Goal: Task Accomplishment & Management: Manage account settings

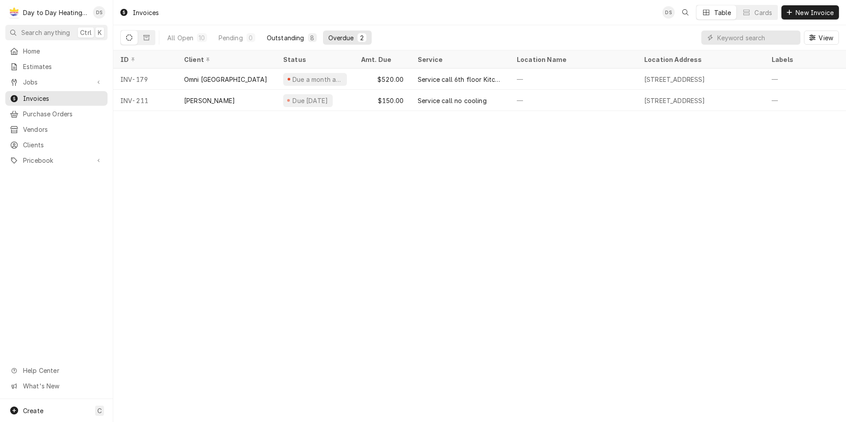
click at [294, 36] on div "Outstanding" at bounding box center [286, 37] width 38 height 9
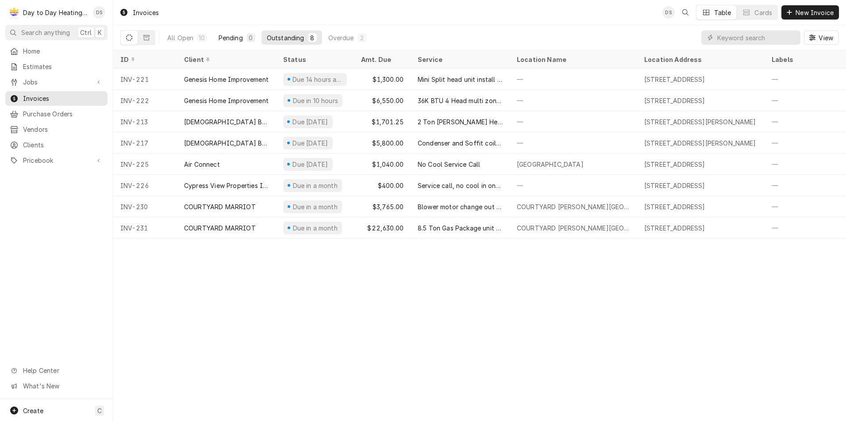
click at [238, 39] on div "Pending" at bounding box center [231, 37] width 24 height 9
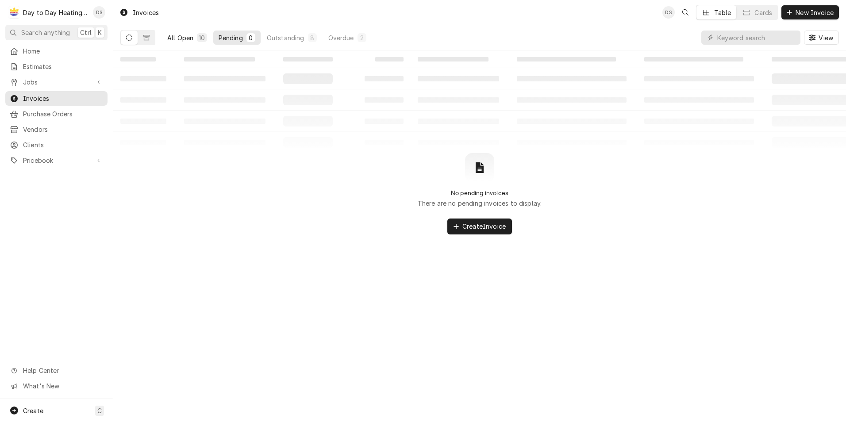
click at [183, 37] on div "All Open" at bounding box center [180, 37] width 26 height 9
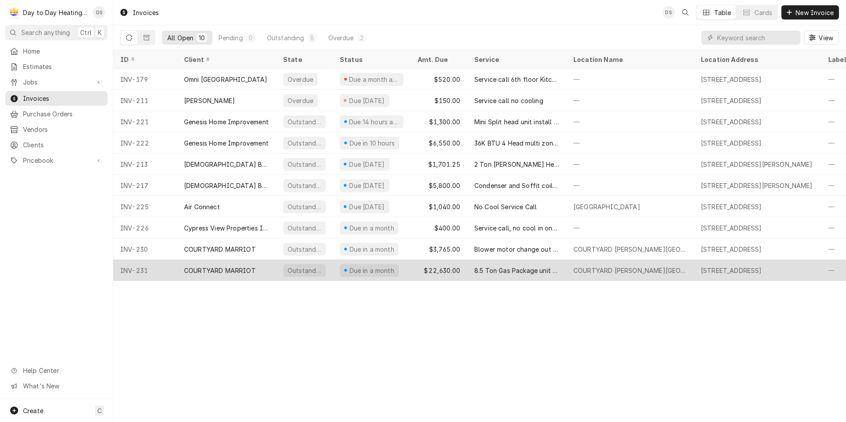
click at [470, 271] on div "8.5 Ton Gas Package unit change out" at bounding box center [516, 270] width 99 height 21
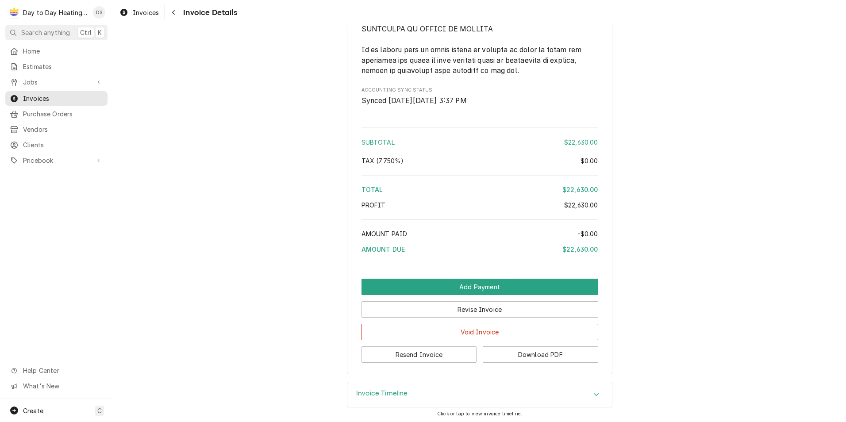
scroll to position [2267, 0]
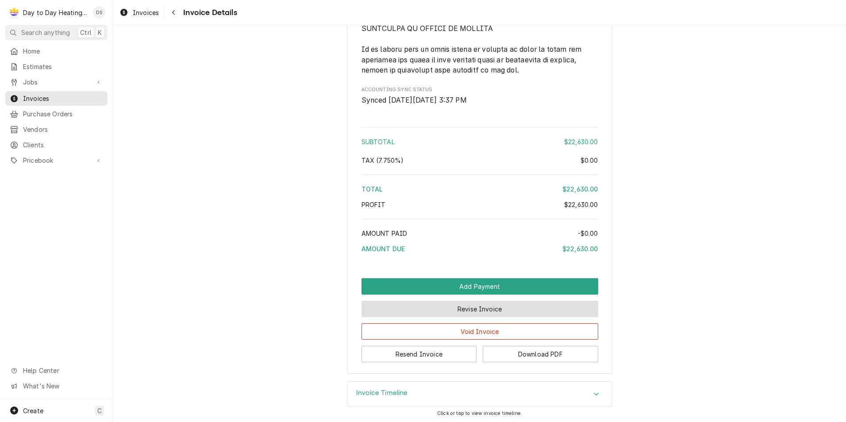
click at [504, 308] on button "Revise Invoice" at bounding box center [480, 309] width 237 height 16
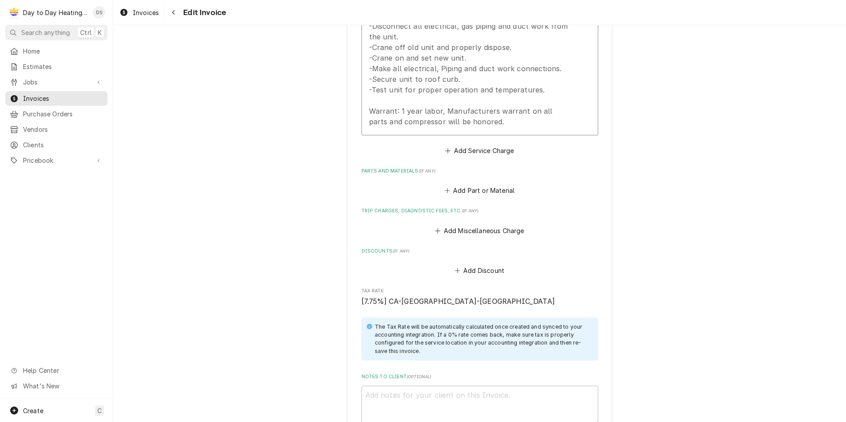
scroll to position [1239, 0]
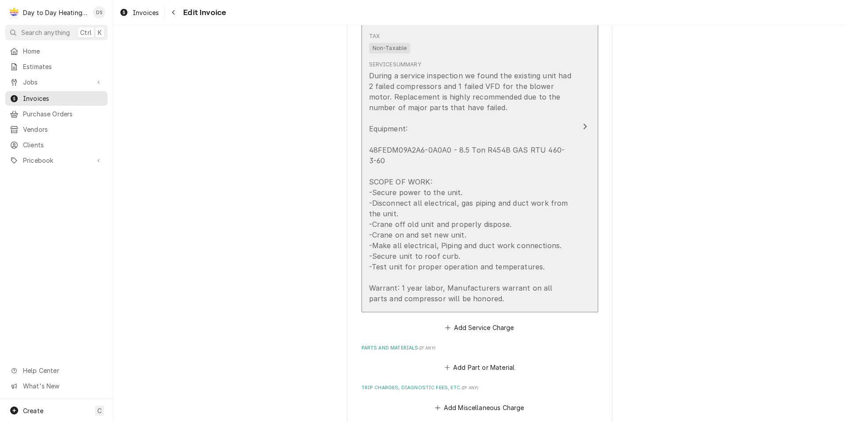
click at [506, 253] on div "During a service inspection we found the existing unit had 2 failed compressors…" at bounding box center [470, 187] width 203 height 234
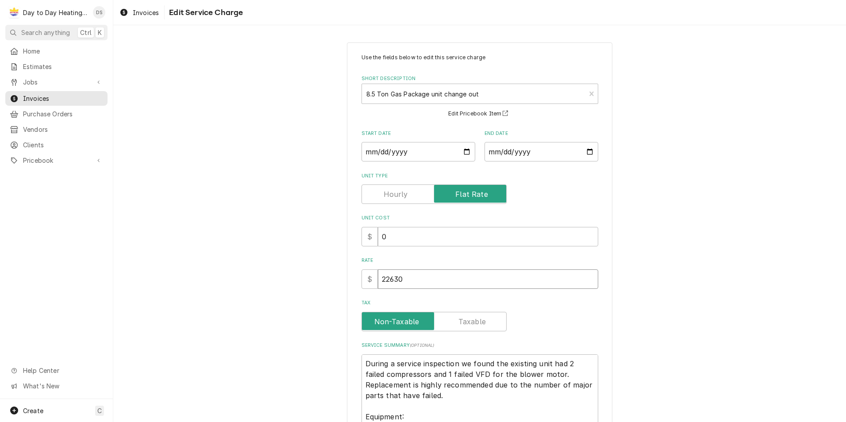
click at [407, 280] on input "22630" at bounding box center [488, 278] width 220 height 19
type textarea "x"
type input "2263"
type textarea "x"
type input "226"
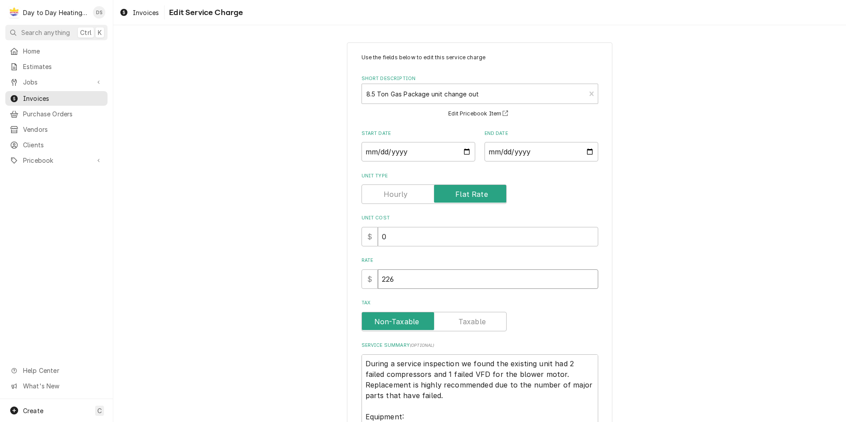
type textarea "x"
type input "22"
type textarea "x"
type input "2"
type textarea "x"
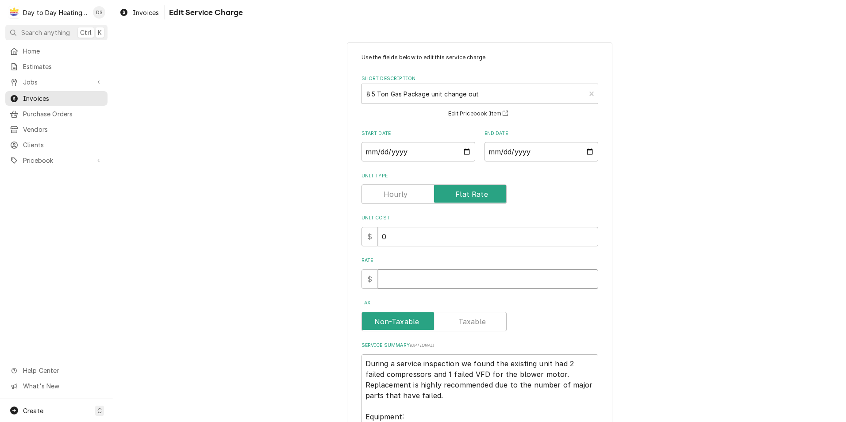
type textarea "x"
type input "1"
type textarea "x"
type input "19"
type textarea "x"
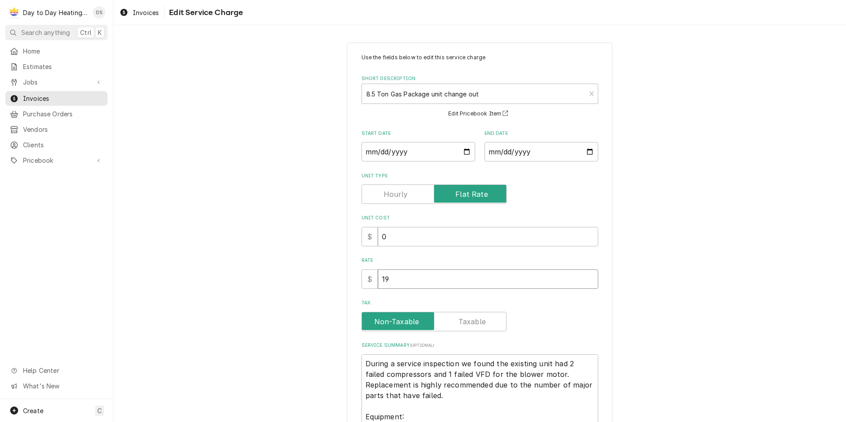
type input "196"
type textarea "x"
type input "1963"
type textarea "x"
type input "19630"
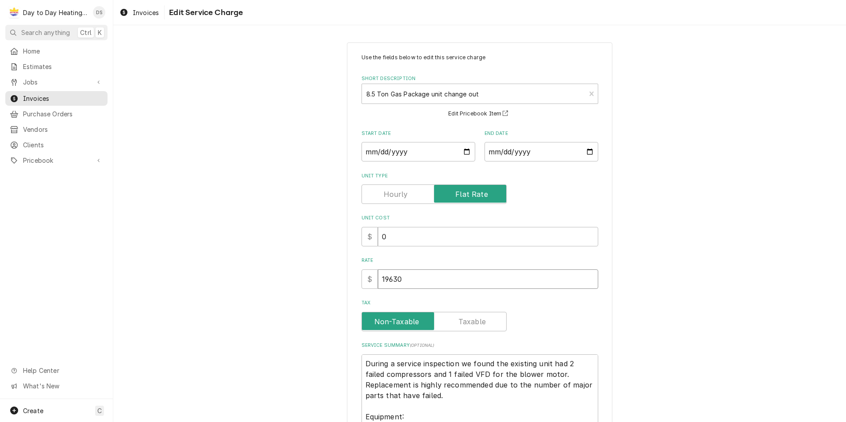
click at [385, 278] on input "19630" at bounding box center [488, 278] width 220 height 19
type textarea "x"
type input "1630"
type textarea "x"
type input "17630"
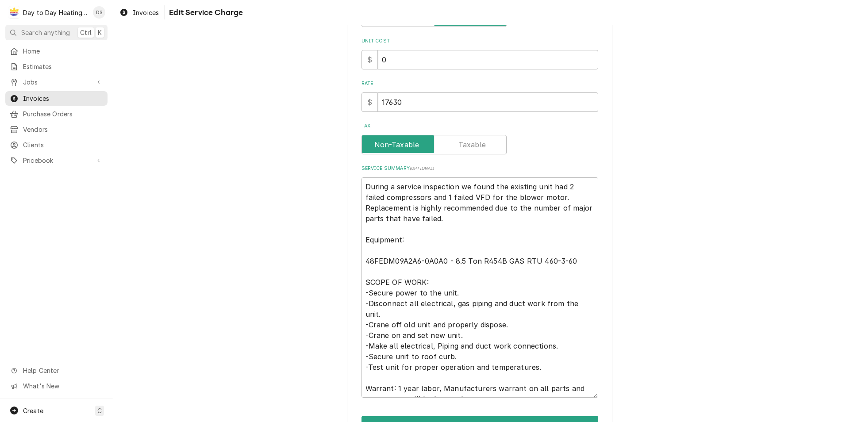
scroll to position [229, 0]
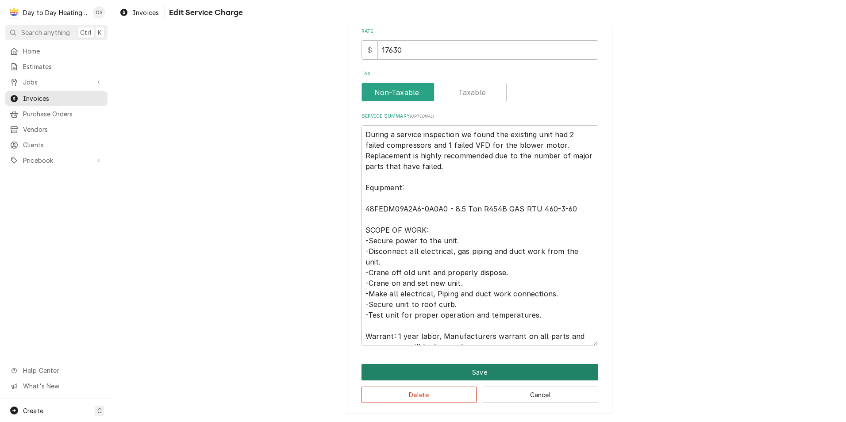
click at [479, 370] on button "Save" at bounding box center [480, 372] width 237 height 16
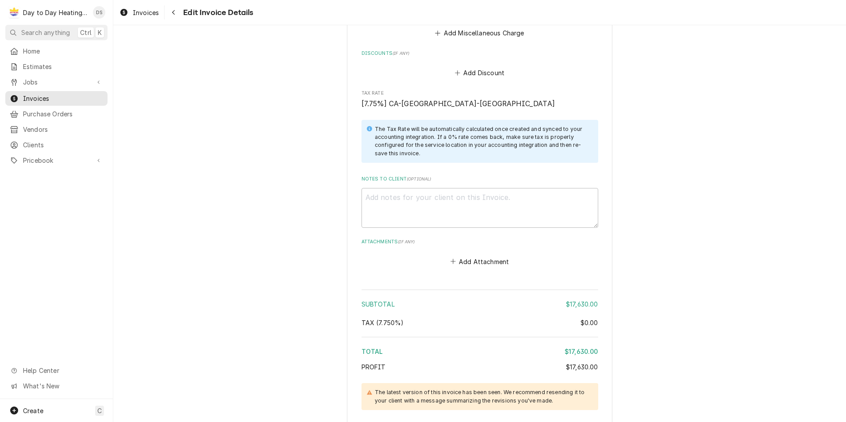
scroll to position [1317, 0]
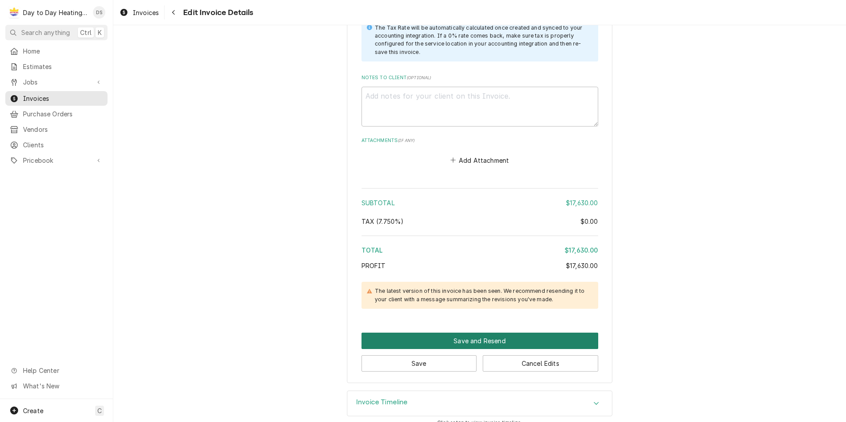
click at [460, 343] on button "Save and Resend" at bounding box center [480, 341] width 237 height 16
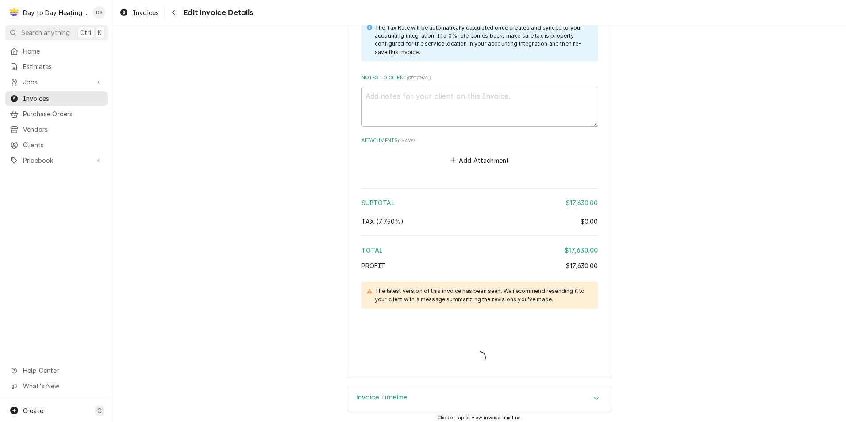
type textarea "x"
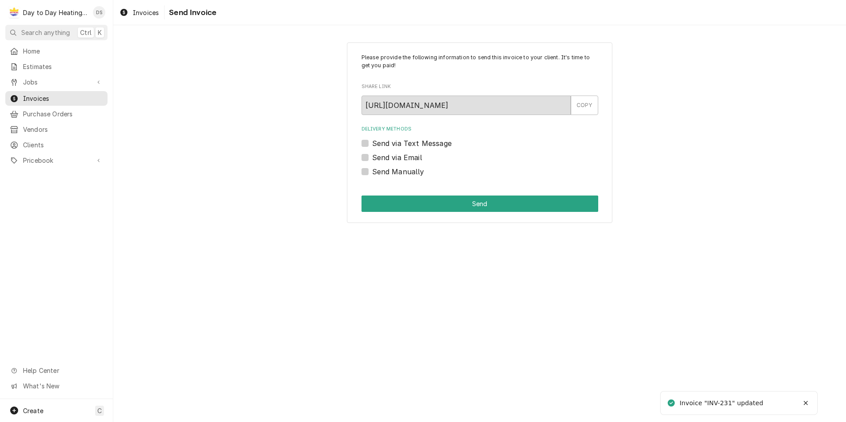
click at [412, 153] on label "Send via Email" at bounding box center [397, 157] width 50 height 11
click at [412, 153] on input "Send via Email" at bounding box center [490, 161] width 237 height 19
checkbox input "true"
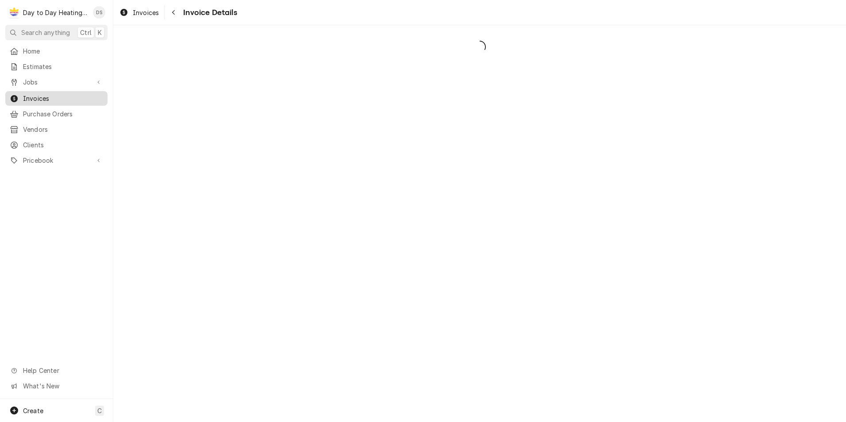
click at [40, 94] on span "Invoices" at bounding box center [63, 98] width 80 height 9
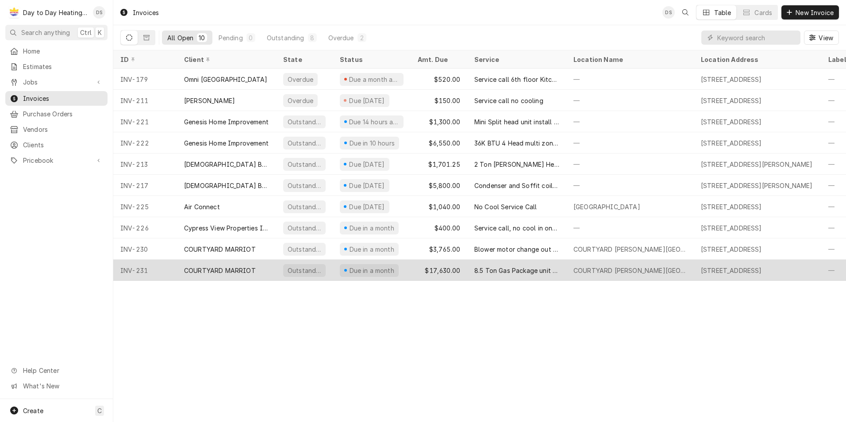
click at [451, 276] on div "$17,630.00" at bounding box center [439, 270] width 57 height 21
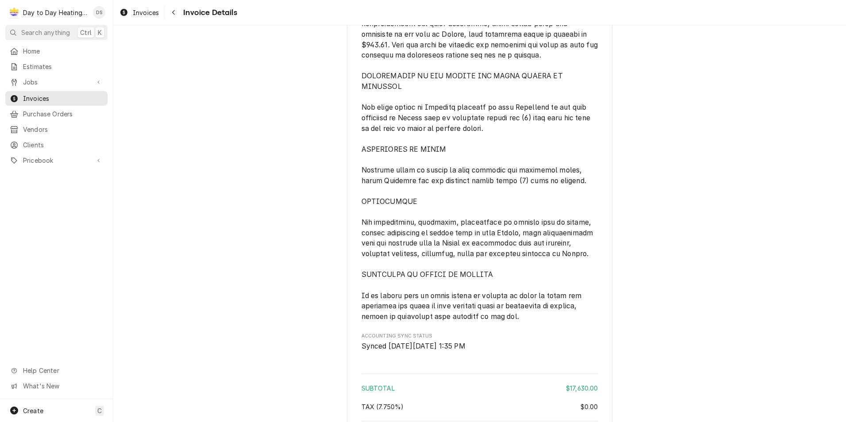
scroll to position [2238, 0]
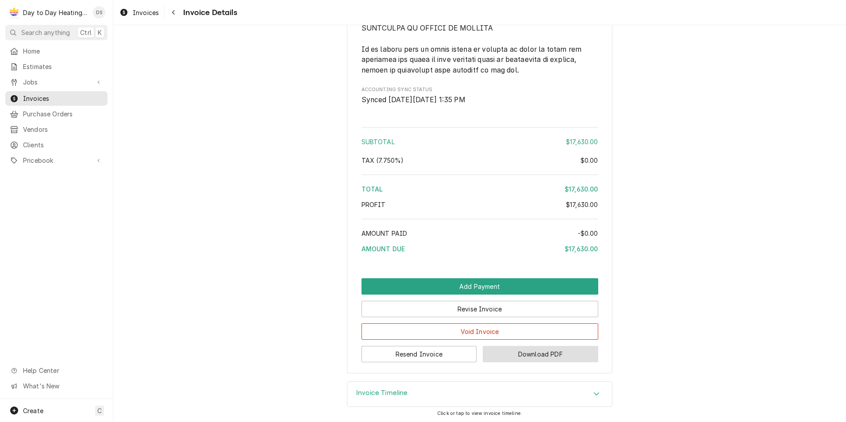
click at [515, 347] on button "Download PDF" at bounding box center [540, 354] width 115 height 16
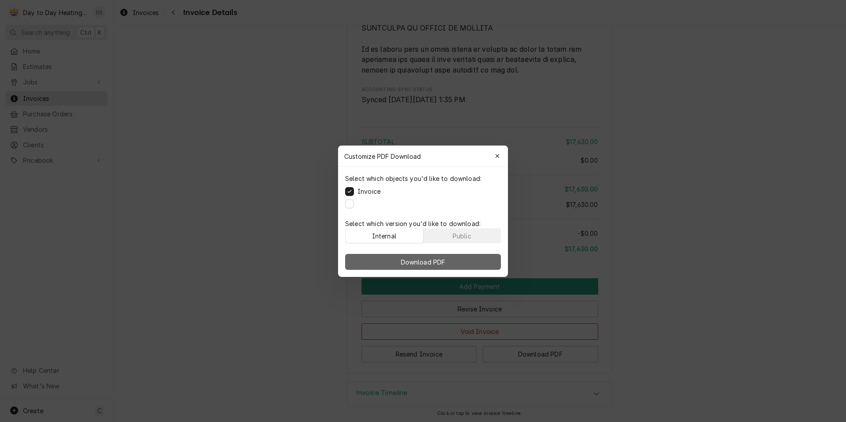
click at [421, 265] on span "Download PDF" at bounding box center [423, 261] width 48 height 9
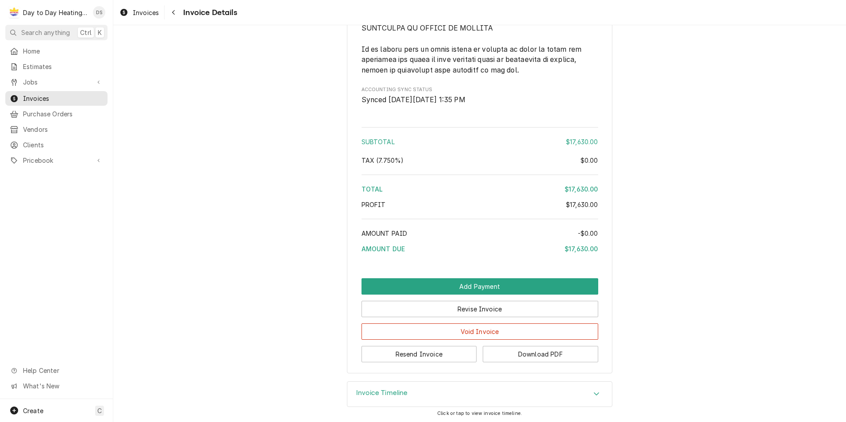
click at [586, 231] on div "-$0.00" at bounding box center [588, 233] width 20 height 9
click at [498, 308] on button "Revise Invoice" at bounding box center [480, 309] width 237 height 16
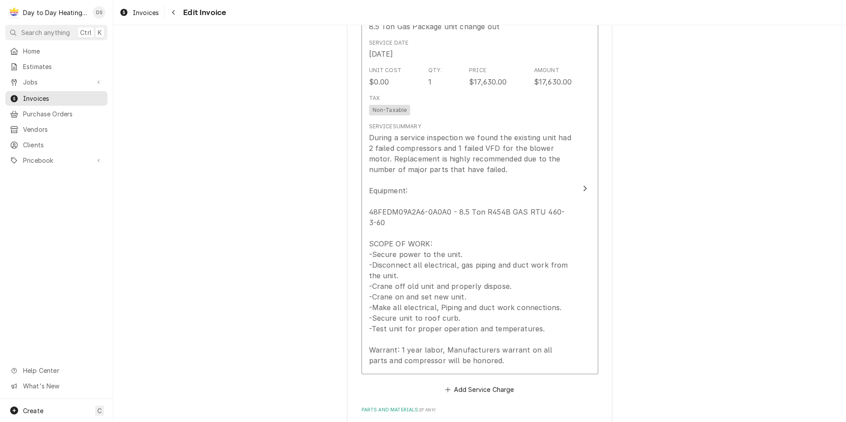
scroll to position [781, 0]
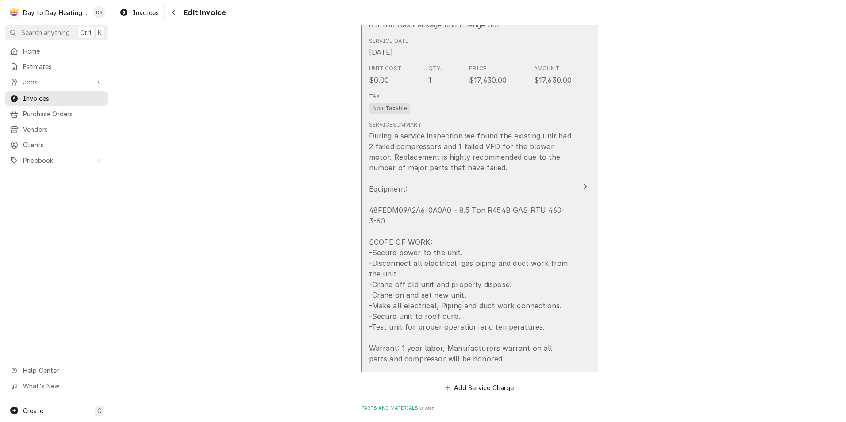
click at [558, 271] on div "During a service inspection we found the existing unit had 2 failed compressors…" at bounding box center [470, 248] width 203 height 234
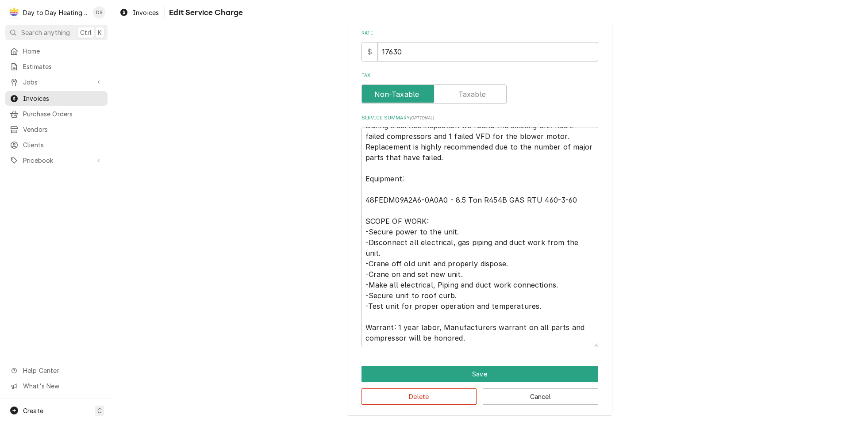
scroll to position [229, 0]
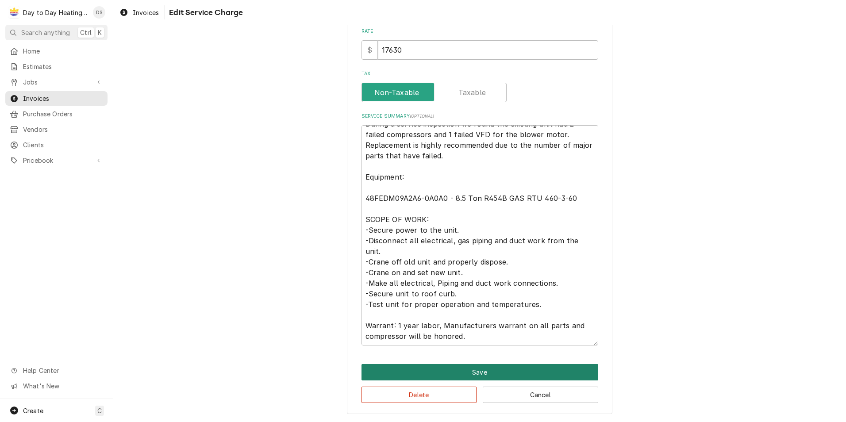
click at [454, 375] on button "Save" at bounding box center [480, 372] width 237 height 16
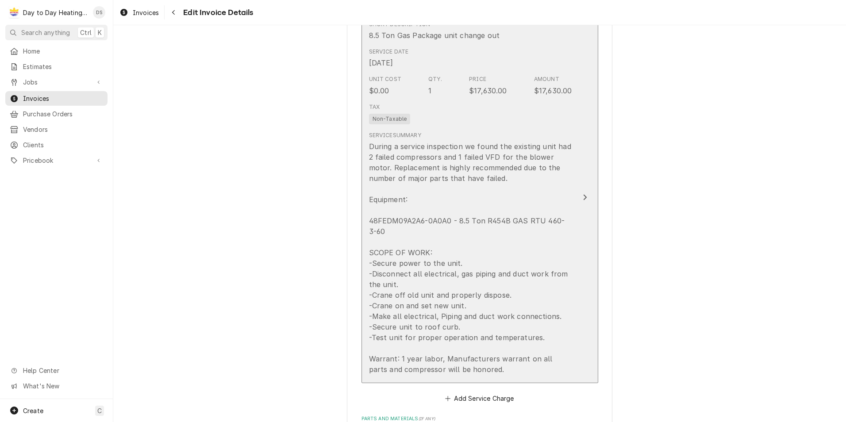
click at [494, 195] on div "During a service inspection we found the existing unit had 2 failed compressors…" at bounding box center [470, 258] width 203 height 234
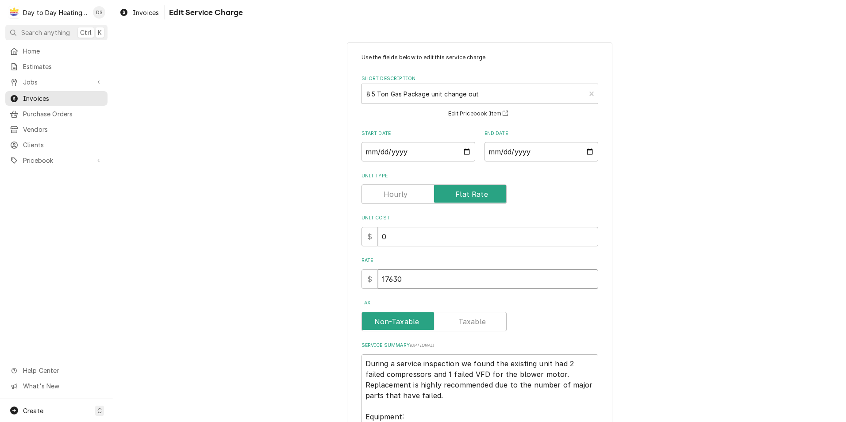
drag, startPoint x: 384, startPoint y: 277, endPoint x: 403, endPoint y: 278, distance: 19.0
click at [384, 277] on input "17630" at bounding box center [488, 278] width 220 height 19
type textarea "x"
type input "1630"
type textarea "x"
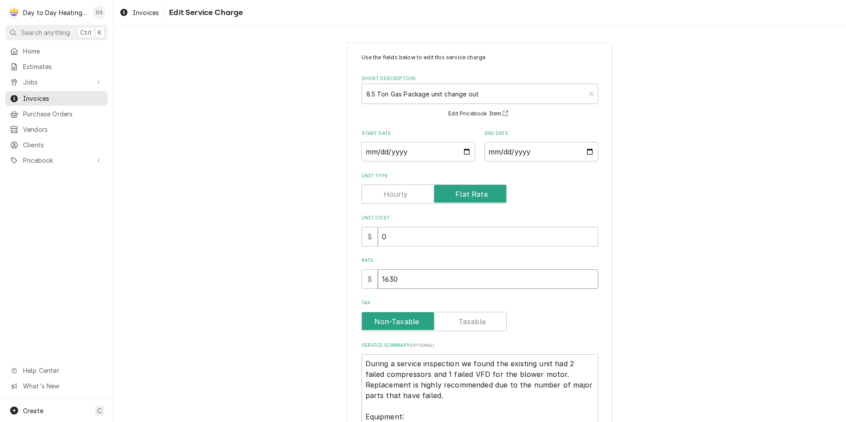
type input "630"
type textarea "x"
type input "2630"
type textarea "x"
type input "22630"
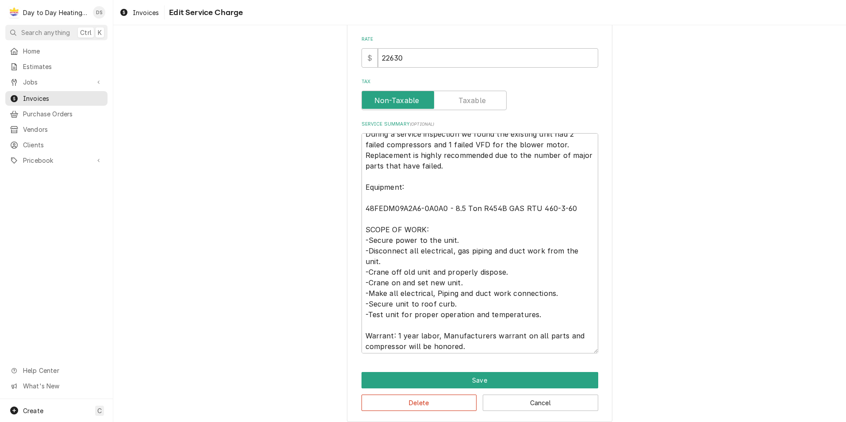
scroll to position [11, 0]
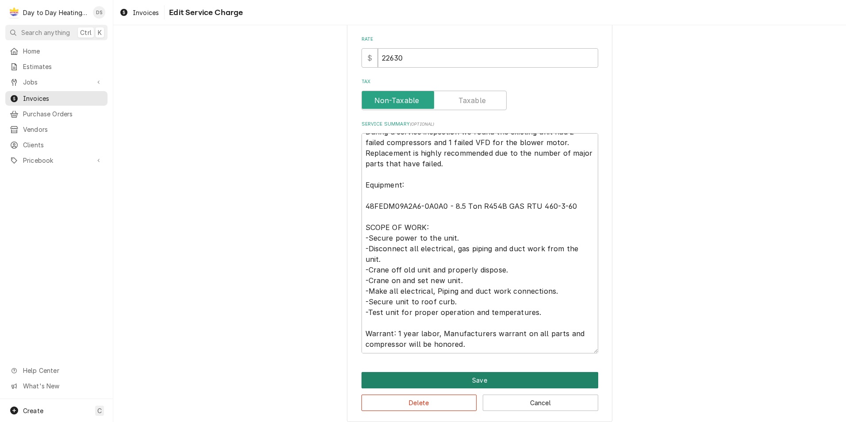
click at [493, 380] on button "Save" at bounding box center [480, 380] width 237 height 16
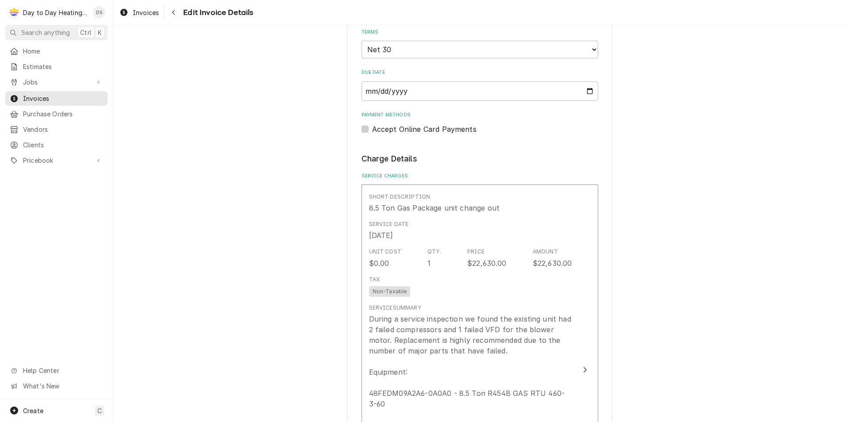
scroll to position [648, 0]
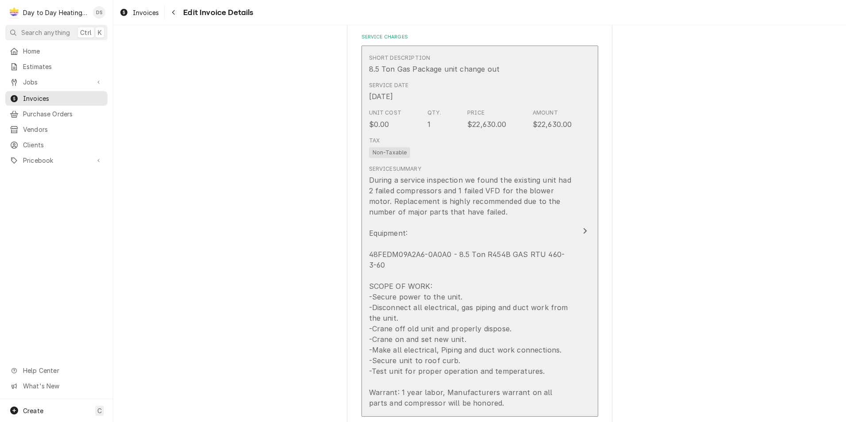
click at [541, 319] on div "During a service inspection we found the existing unit had 2 failed compressors…" at bounding box center [470, 292] width 203 height 234
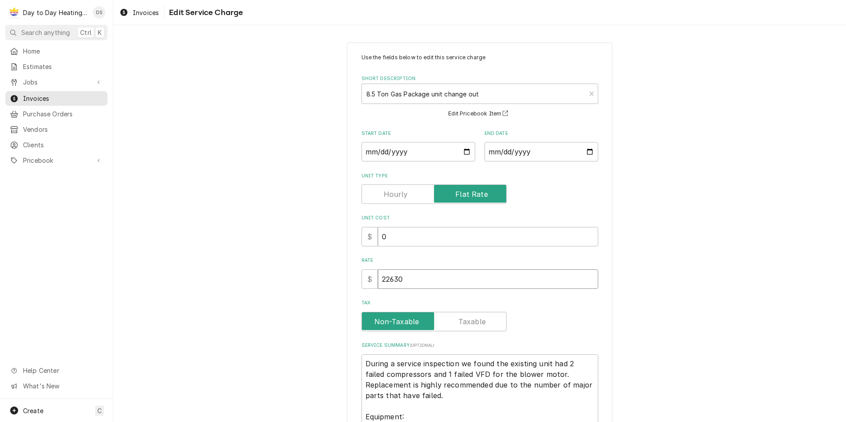
click at [388, 282] on input "22630" at bounding box center [488, 278] width 220 height 19
type textarea "x"
type input "2630"
type textarea "x"
type input "630"
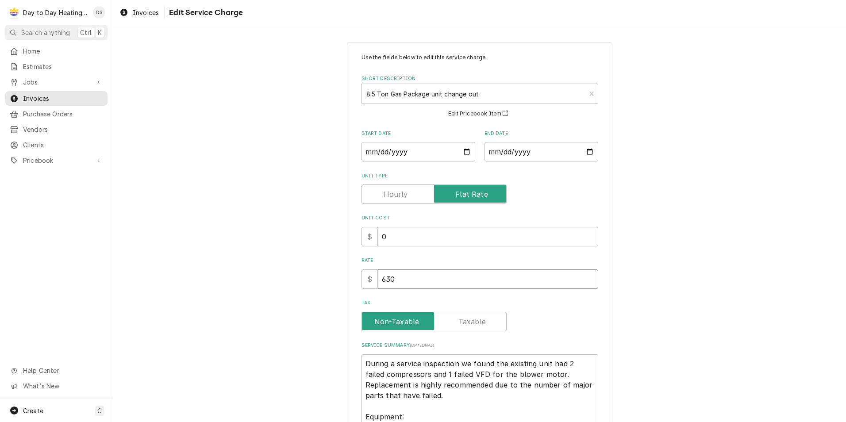
type textarea "x"
type input "1630"
type textarea "x"
type input "17630"
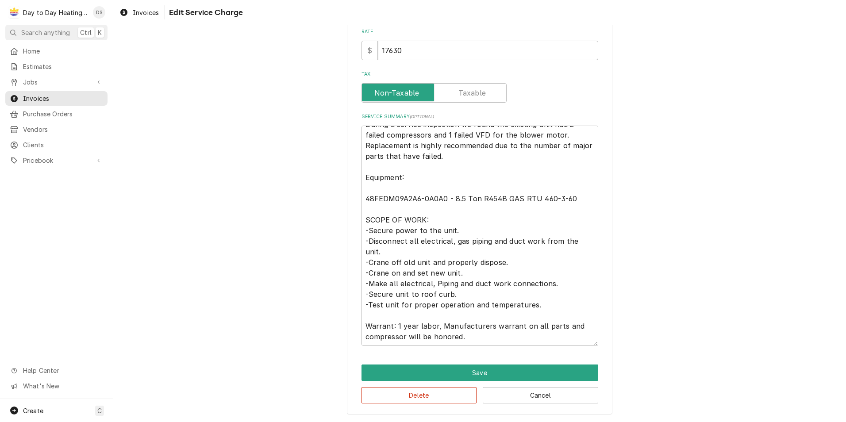
scroll to position [229, 0]
click at [474, 336] on textarea "During a service inspection we found the existing unit had 2 failed compressors…" at bounding box center [480, 235] width 237 height 220
type textarea "x"
type textarea "During a service inspection we found the existing unit had 2 failed compressors…"
type textarea "x"
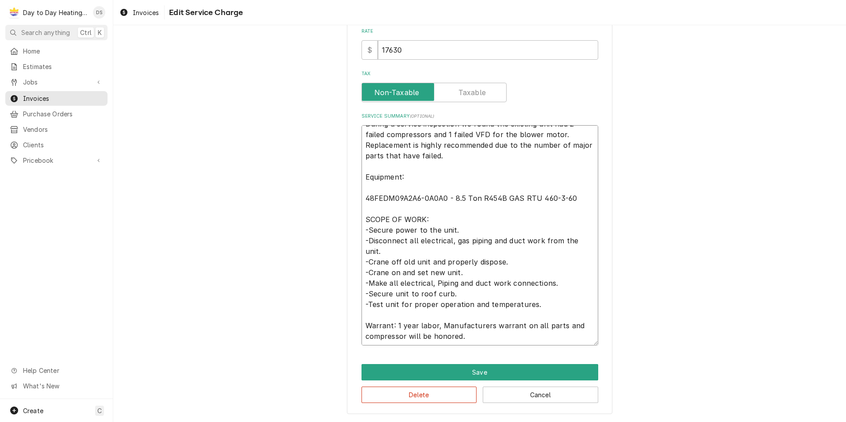
type textarea "During a service inspection we found the existing unit had 2 failed compressors…"
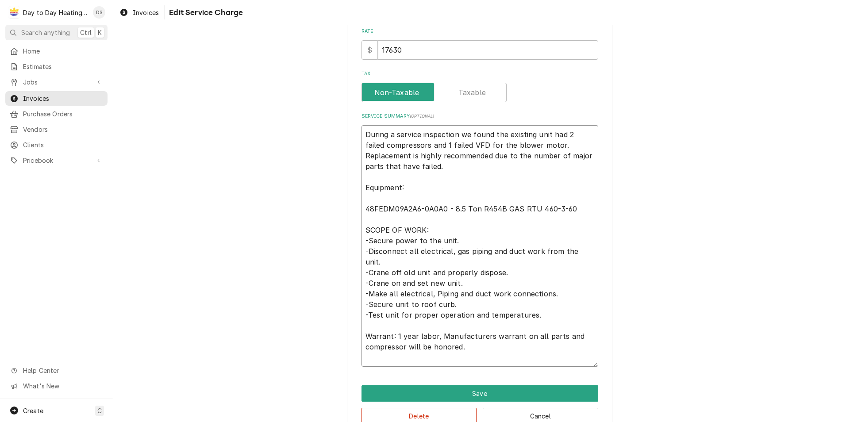
type textarea "x"
type textarea "During a service inspection we found the existing unit had 2 failed compressors…"
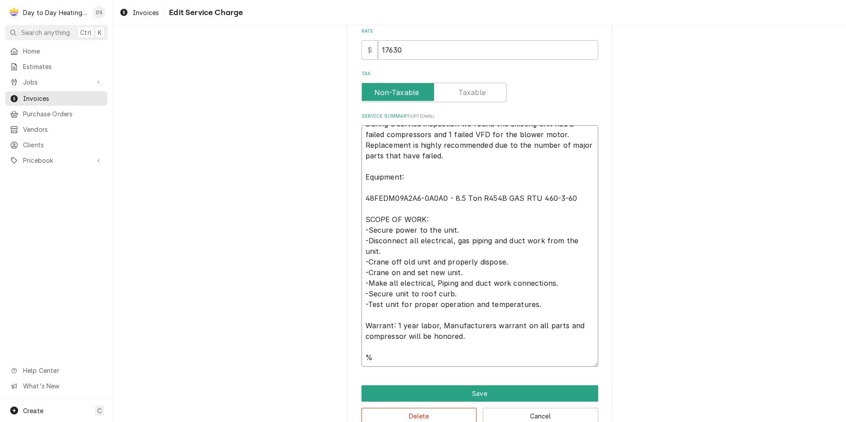
type textarea "x"
type textarea "During a service inspection we found the existing unit had 2 failed compressors…"
type textarea "x"
type textarea "During a service inspection we found the existing unit had 2 failed compressors…"
type textarea "x"
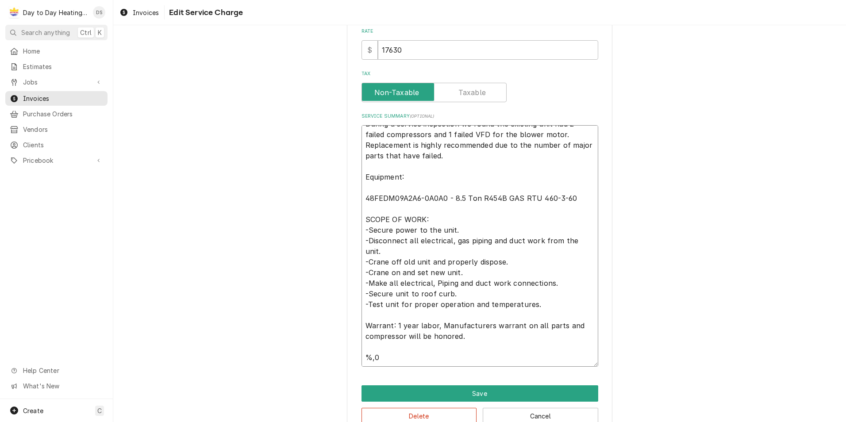
type textarea "During a service inspection we found the existing unit had 2 failed compressors…"
type textarea "x"
type textarea "During a service inspection we found the existing unit had 2 failed compressors…"
type textarea "x"
type textarea "During a service inspection we found the existing unit had 2 failed compressors…"
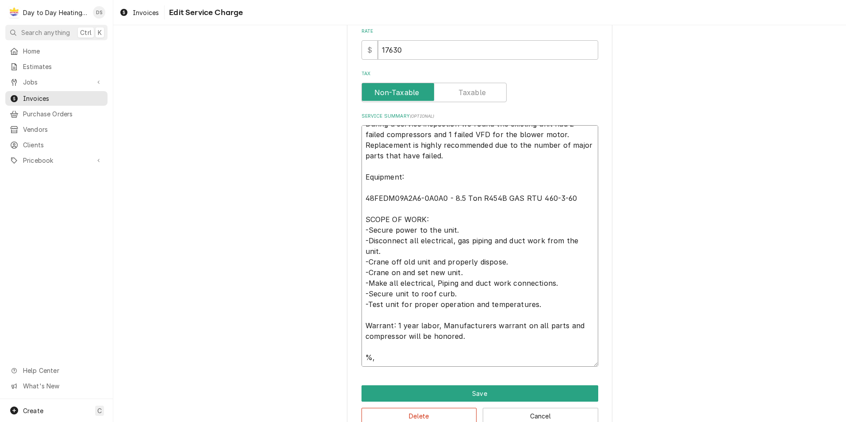
type textarea "x"
type textarea "During a service inspection we found the existing unit had 2 failed compressors…"
type textarea "x"
type textarea "During a service inspection we found the existing unit had 2 failed compressors…"
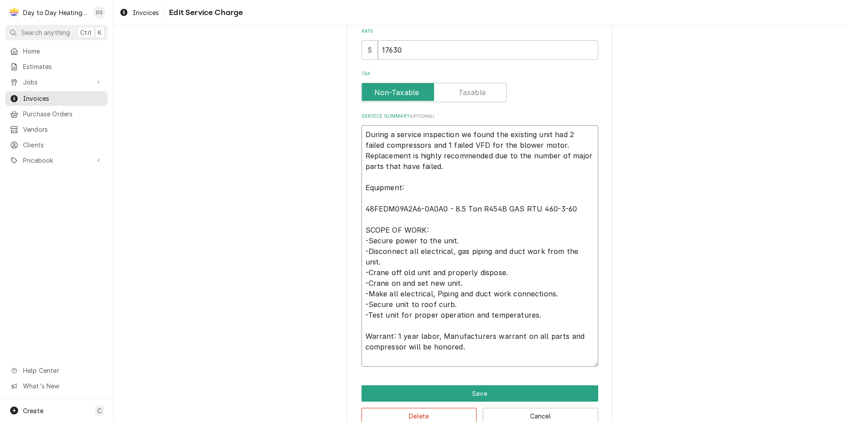
scroll to position [0, 0]
type textarea "x"
type textarea "During a service inspection we found the existing unit had 2 failed compressors…"
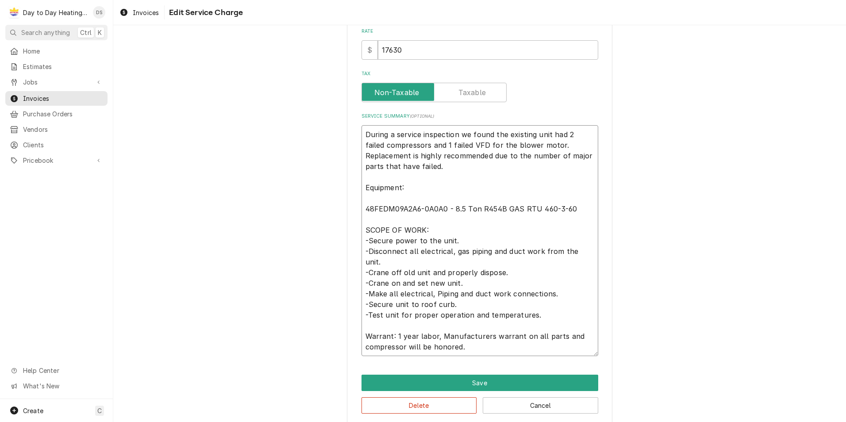
type textarea "x"
type textarea "During a service inspection we found the existing unit had 2 failed compressors…"
type textarea "x"
type textarea "During a service inspection we found the existing unit had 2 failed compressors…"
type textarea "x"
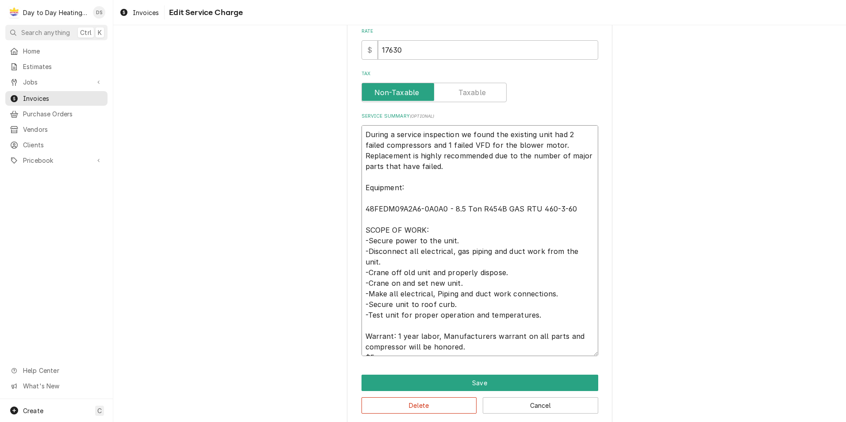
type textarea "During a service inspection we found the existing unit had 2 failed compressors…"
type textarea "x"
type textarea "During a service inspection we found the existing unit had 2 failed compressors…"
type textarea "x"
type textarea "During a service inspection we found the existing unit had 2 failed compressors…"
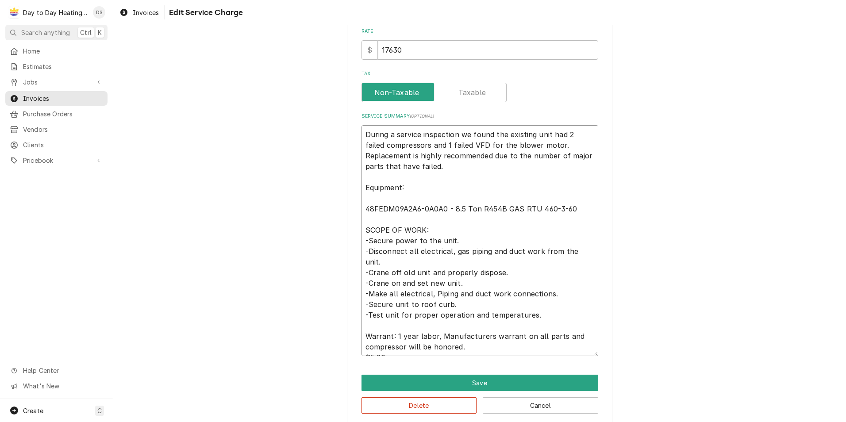
type textarea "x"
type textarea "During a service inspection we found the existing unit had 2 failed compressors…"
click at [363, 347] on textarea "During a service inspection we found the existing unit had 2 failed compressors…" at bounding box center [480, 240] width 237 height 231
type textarea "x"
type textarea "During a service inspection we found the existing unit had 2 failed compressors…"
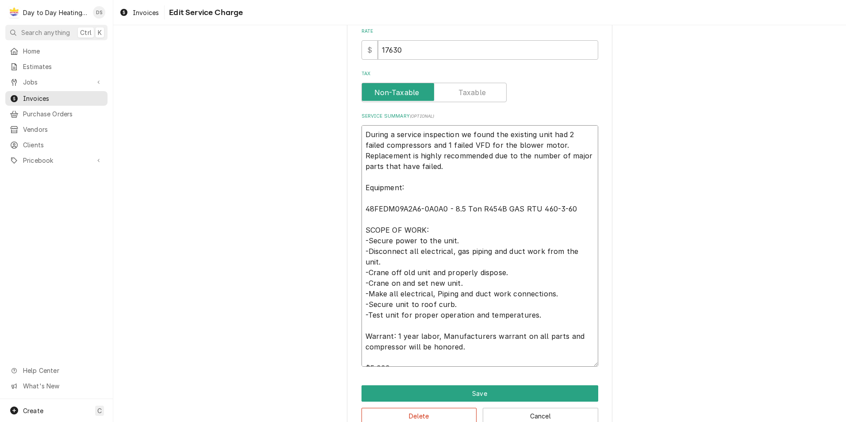
scroll to position [6, 0]
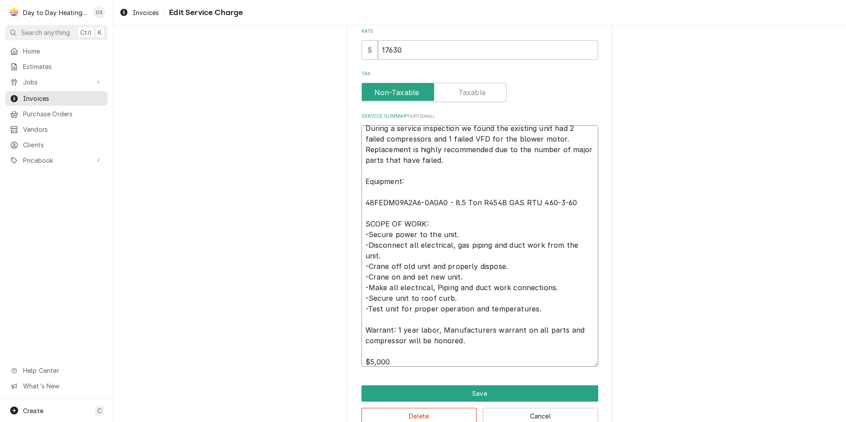
type textarea "x"
type textarea "During a service inspection we found the existing unit had 2 failed compressors…"
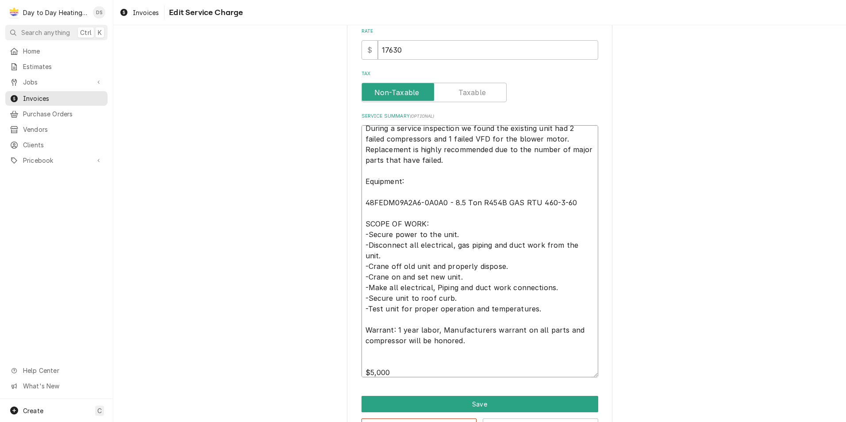
click at [398, 373] on textarea "During a service inspection we found the existing unit had 2 failed compressors…" at bounding box center [480, 251] width 237 height 252
type textarea "x"
type textarea "During a service inspection we found the existing unit had 2 failed compressors…"
type textarea "x"
type textarea "During a service inspection we found the existing unit had 2 failed compressors…"
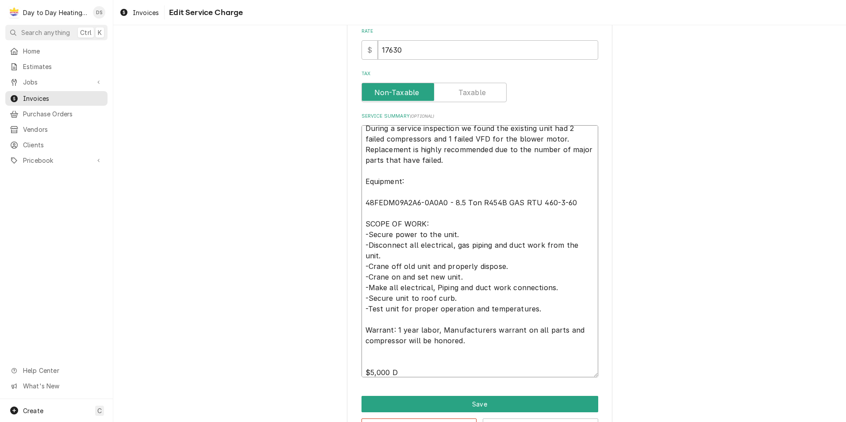
type textarea "x"
type textarea "During a service inspection we found the existing unit had 2 failed compressors…"
type textarea "x"
type textarea "During a service inspection we found the existing unit had 2 failed compressors…"
type textarea "x"
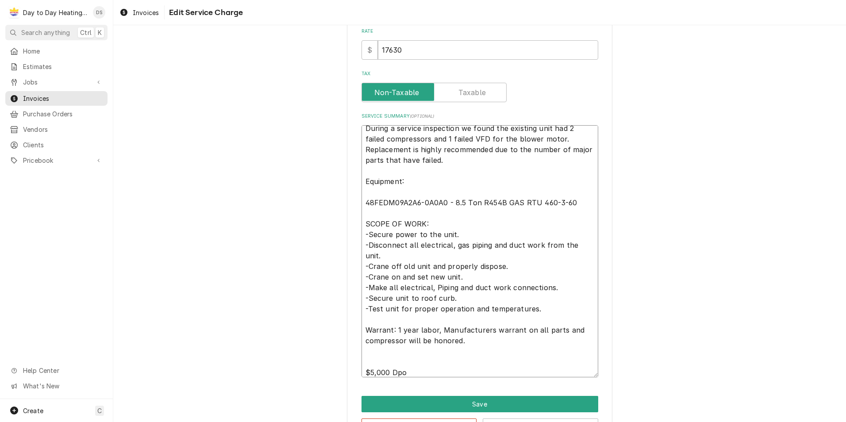
type textarea "During a service inspection we found the existing unit had 2 failed compressors…"
type textarea "x"
type textarea "During a service inspection we found the existing unit had 2 failed compressors…"
type textarea "x"
type textarea "During a service inspection we found the existing unit had 2 failed compressors…"
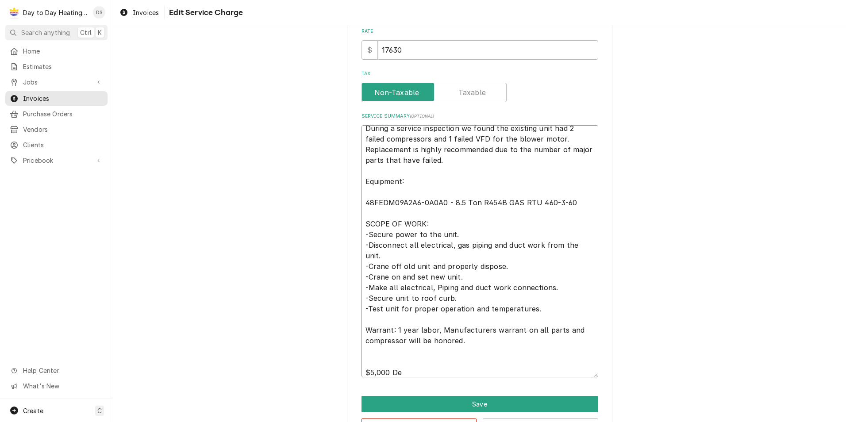
type textarea "x"
type textarea "During a service inspection we found the existing unit had 2 failed compressors…"
type textarea "x"
type textarea "During a service inspection we found the existing unit had 2 failed compressors…"
type textarea "x"
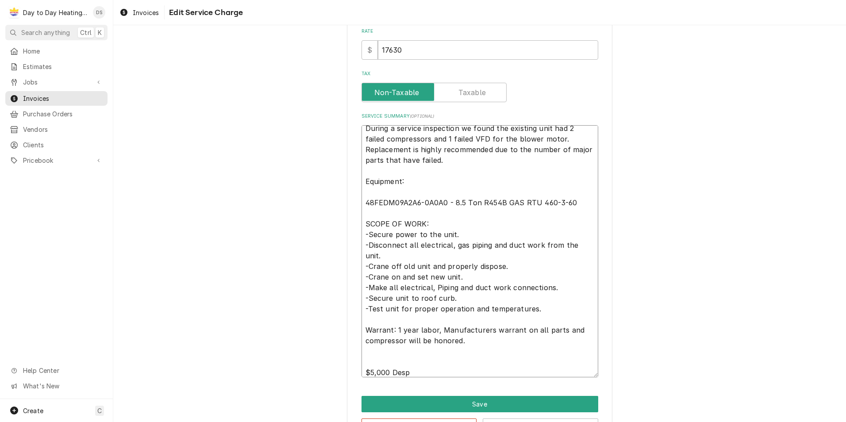
type textarea "During a service inspection we found the existing unit had 2 failed compressors…"
type textarea "x"
type textarea "During a service inspection we found the existing unit had 2 failed compressors…"
type textarea "x"
type textarea "During a service inspection we found the existing unit had 2 failed compressors…"
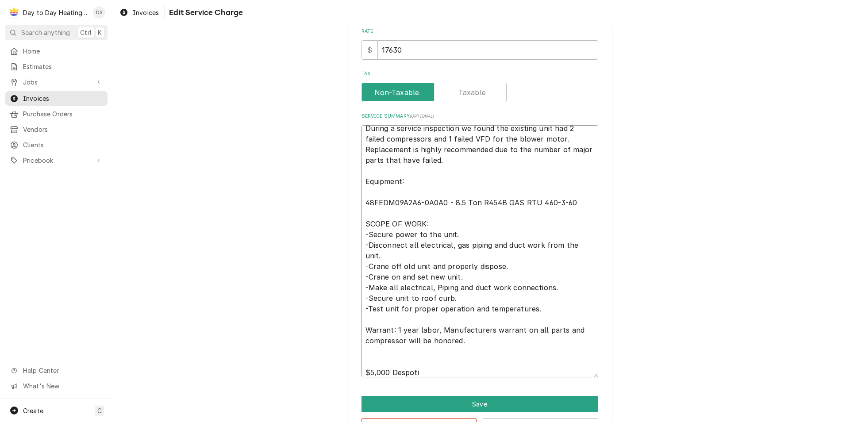
type textarea "x"
type textarea "During a service inspection we found the existing unit had 2 failed compressors…"
type textarea "x"
type textarea "During a service inspection we found the existing unit had 2 failed compressors…"
type textarea "x"
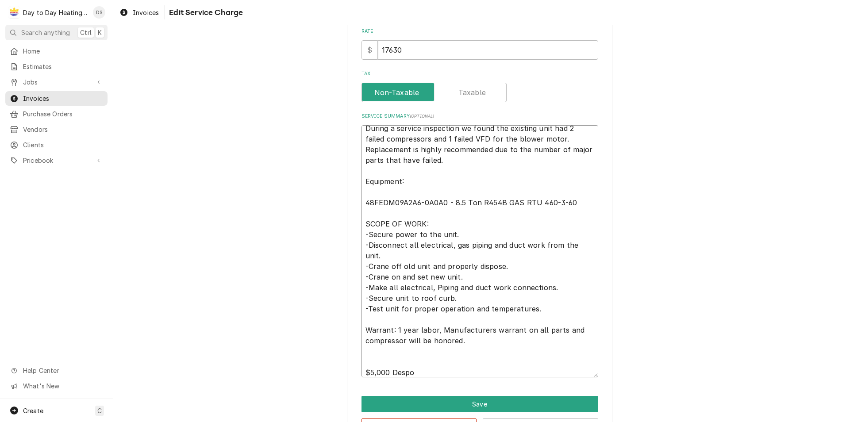
type textarea "During a service inspection we found the existing unit had 2 failed compressors…"
type textarea "x"
type textarea "During a service inspection we found the existing unit had 2 failed compressors…"
type textarea "x"
type textarea "During a service inspection we found the existing unit had 2 failed compressors…"
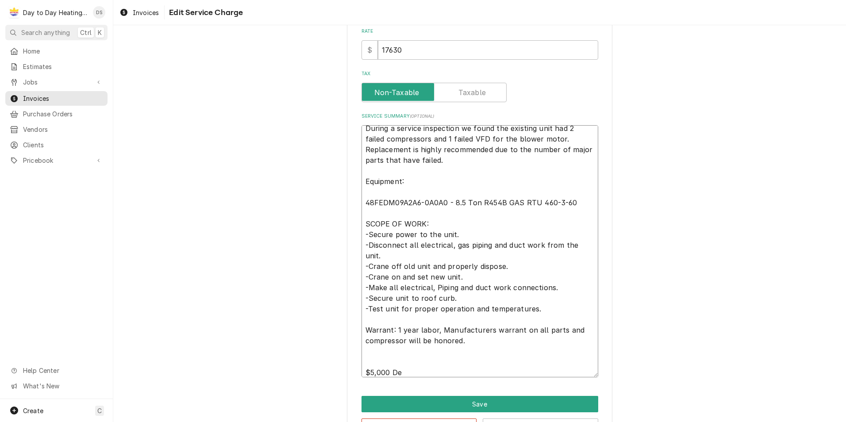
type textarea "x"
type textarea "During a service inspection we found the existing unit had 2 failed compressors…"
type textarea "x"
type textarea "During a service inspection we found the existing unit had 2 failed compressors…"
type textarea "x"
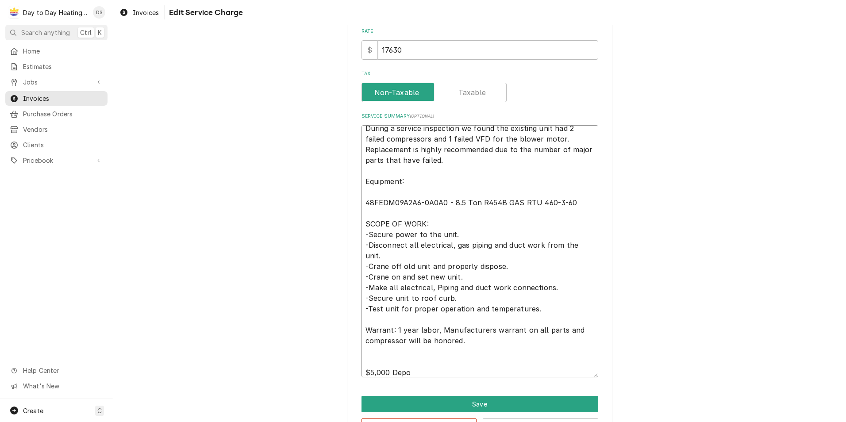
type textarea "During a service inspection we found the existing unit had 2 failed compressors…"
type textarea "x"
type textarea "During a service inspection we found the existing unit had 2 failed compressors…"
type textarea "x"
type textarea "During a service inspection we found the existing unit had 2 failed compressors…"
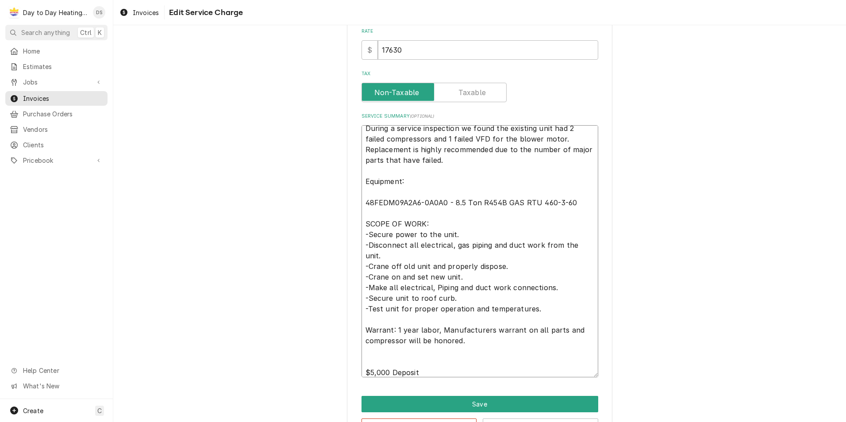
type textarea "x"
type textarea "During a service inspection we found the existing unit had 2 failed compressors…"
type textarea "x"
type textarea "During a service inspection we found the existing unit had 2 failed compressors…"
type textarea "x"
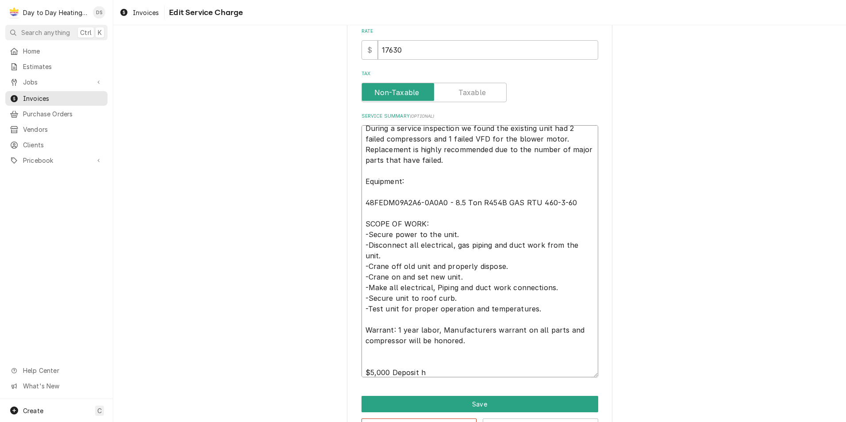
type textarea "During a service inspection we found the existing unit had 2 failed compressors…"
type textarea "x"
type textarea "During a service inspection we found the existing unit had 2 failed compressors…"
type textarea "x"
type textarea "During a service inspection we found the existing unit had 2 failed compressors…"
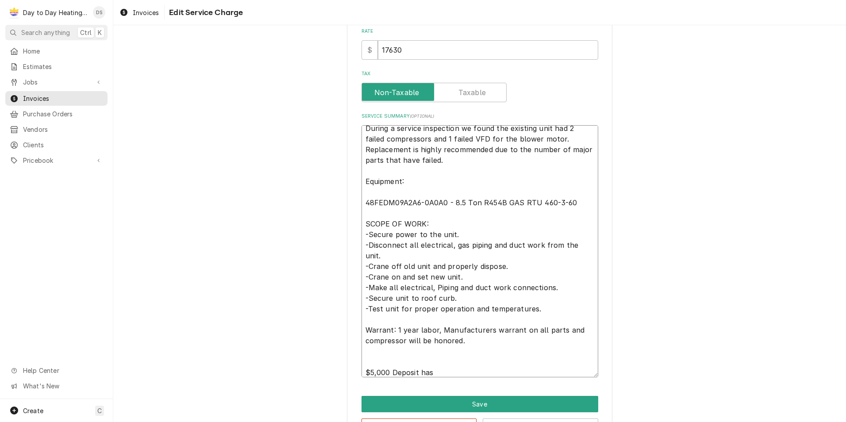
type textarea "x"
type textarea "During a service inspection we found the existing unit had 2 failed compressors…"
type textarea "x"
type textarea "During a service inspection we found the existing unit had 2 failed compressors…"
type textarea "x"
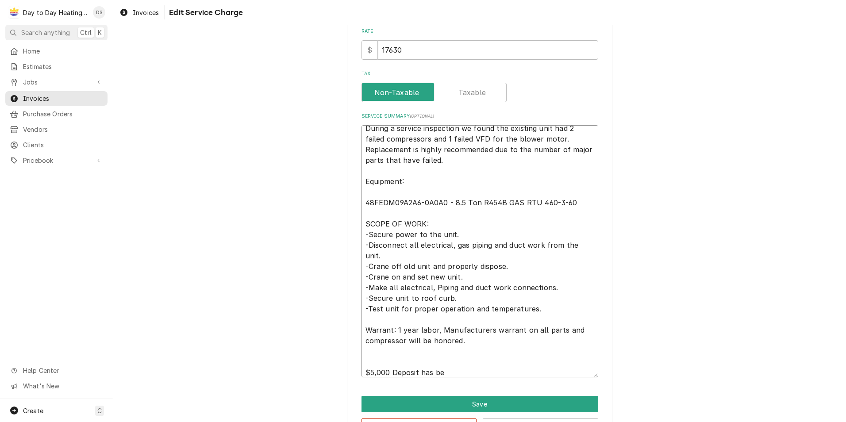
type textarea "During a service inspection we found the existing unit had 2 failed compressors…"
type textarea "x"
type textarea "During a service inspection we found the existing unit had 2 failed compressors…"
type textarea "x"
type textarea "During a service inspection we found the existing unit had 2 failed compressors…"
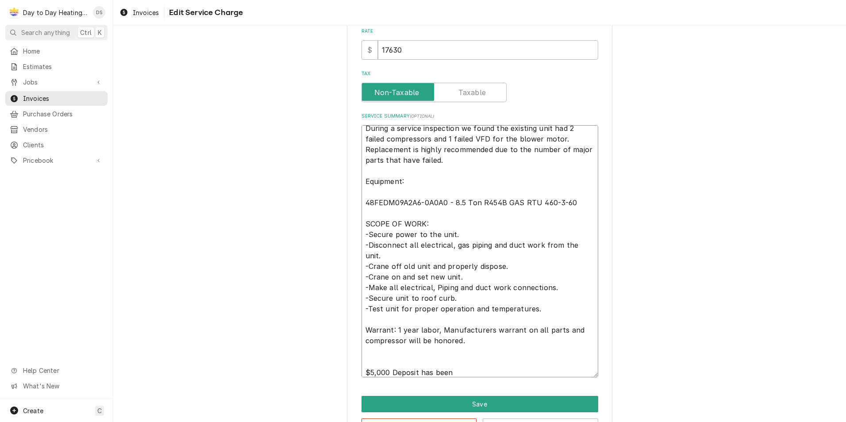
type textarea "x"
type textarea "During a service inspection we found the existing unit had 2 failed compressors…"
type textarea "x"
type textarea "During a service inspection we found the existing unit had 2 failed compressors…"
type textarea "x"
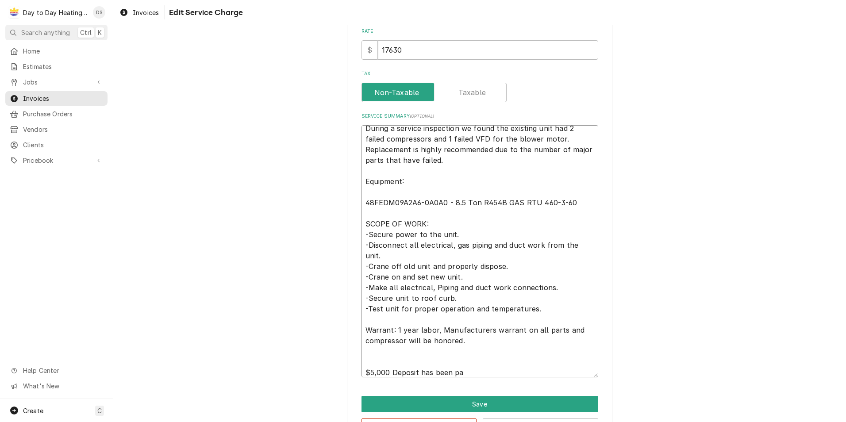
type textarea "During a service inspection we found the existing unit had 2 failed compressors…"
type textarea "x"
type textarea "During a service inspection we found the existing unit had 2 failed compressors…"
type textarea "x"
type textarea "During a service inspection we found the existing unit had 2 failed compressors…"
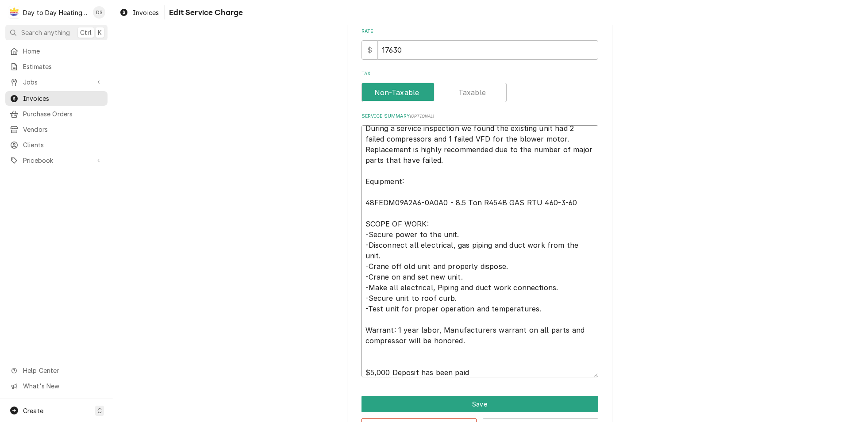
type textarea "x"
type textarea "During a service inspection we found the existing unit had 2 failed compressors…"
type textarea "x"
type textarea "During a service inspection we found the existing unit had 2 failed compressors…"
type textarea "x"
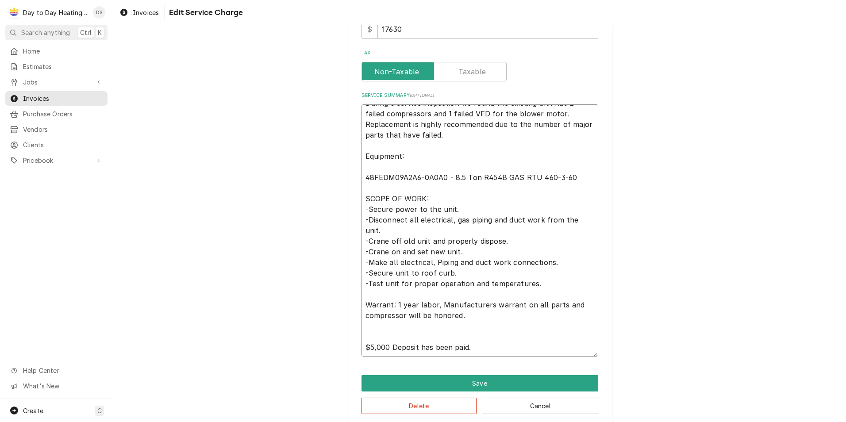
scroll to position [261, 0]
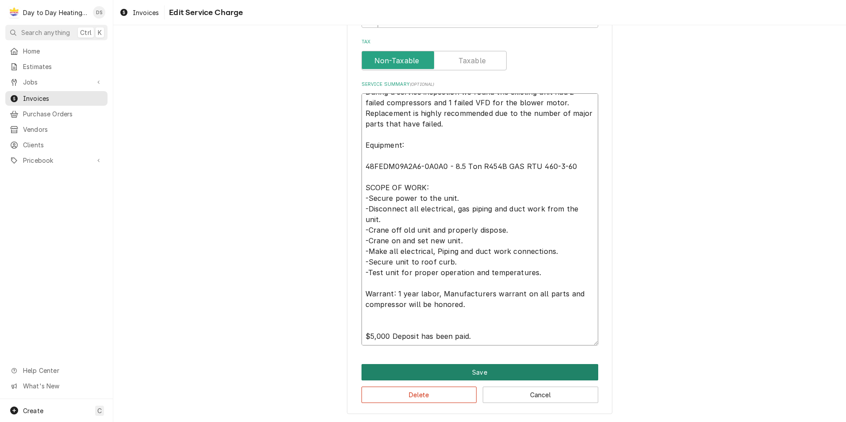
type textarea "During a service inspection we found the existing unit had 2 failed compressors…"
click at [474, 369] on button "Save" at bounding box center [480, 372] width 237 height 16
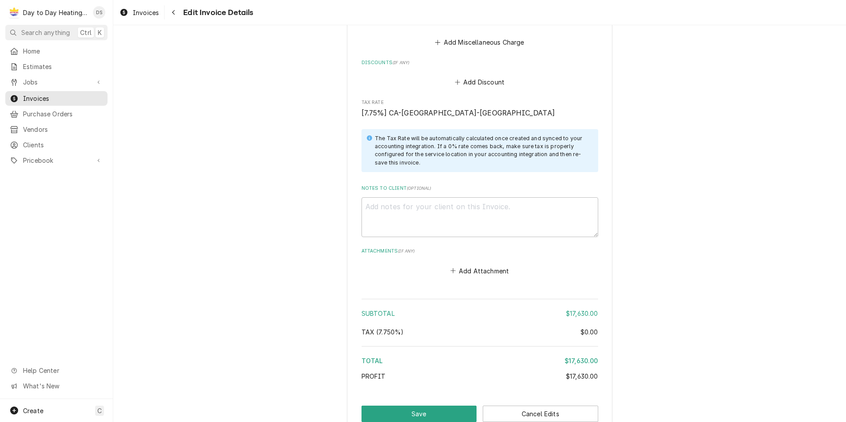
scroll to position [1299, 0]
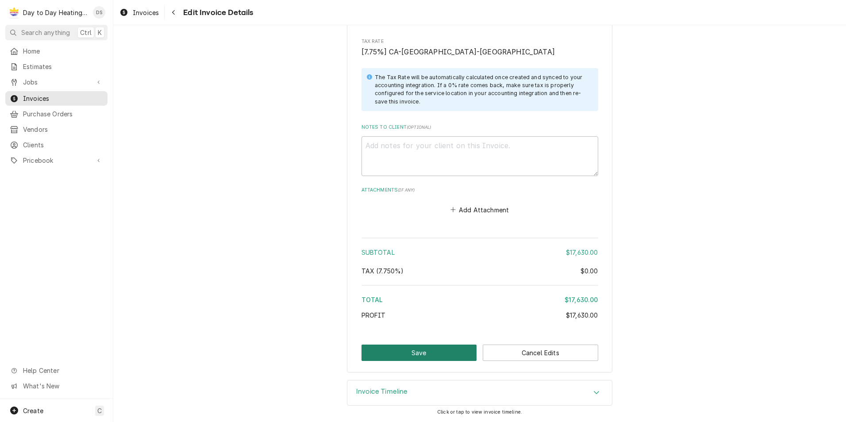
click at [431, 350] on button "Save" at bounding box center [419, 353] width 115 height 16
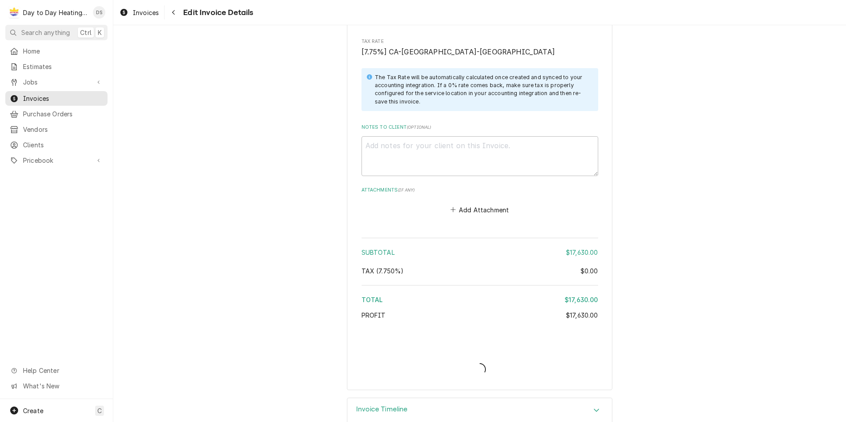
type textarea "x"
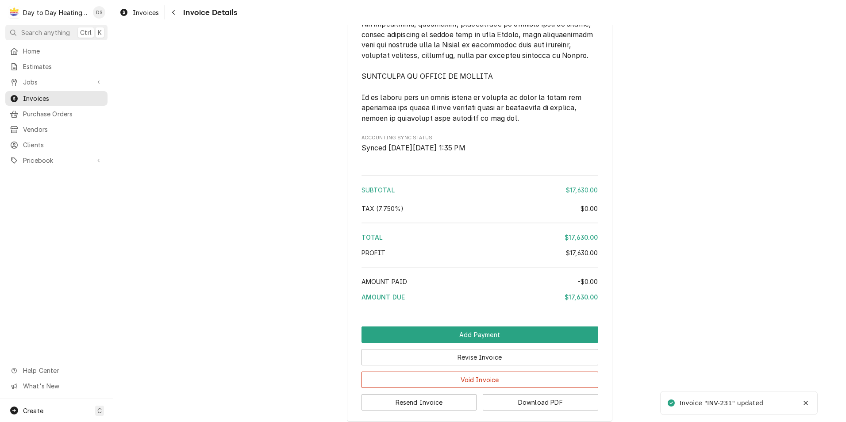
scroll to position [2266, 0]
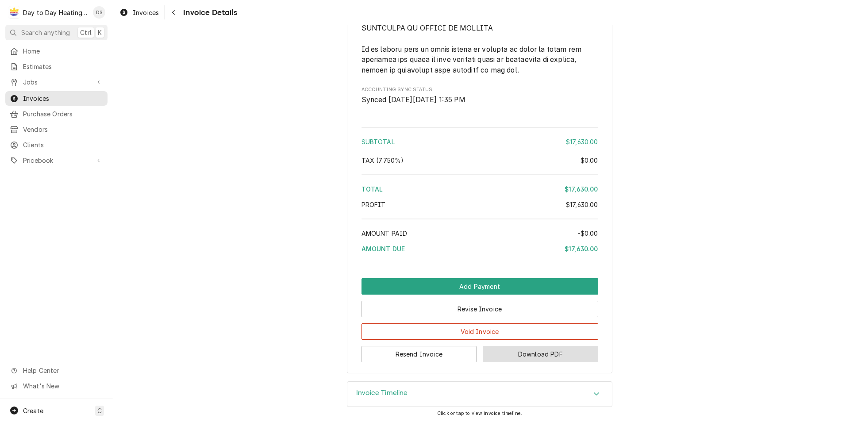
click at [518, 350] on button "Download PDF" at bounding box center [540, 354] width 115 height 16
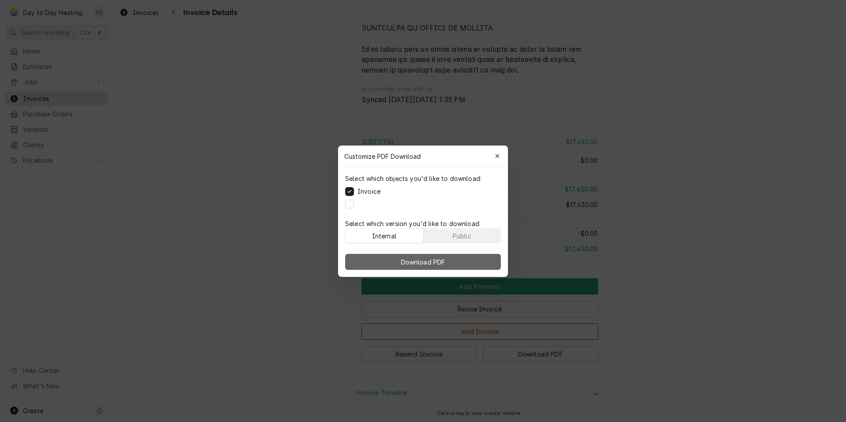
click at [419, 264] on span "Download PDF" at bounding box center [423, 261] width 48 height 9
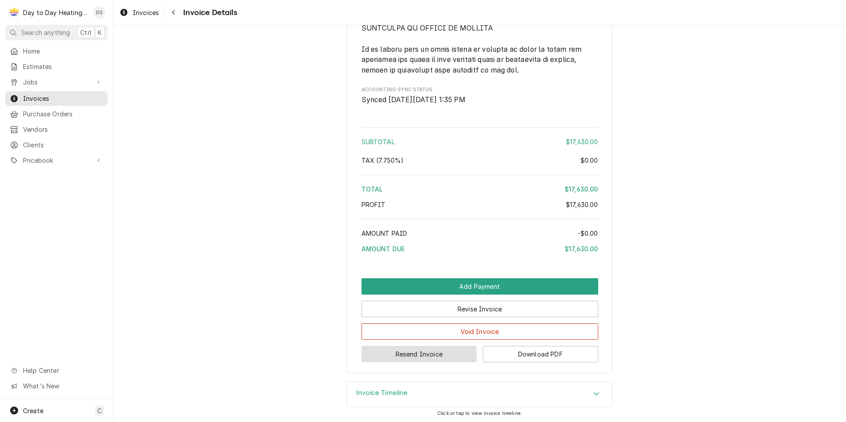
click at [426, 354] on button "Resend Invoice" at bounding box center [419, 354] width 115 height 16
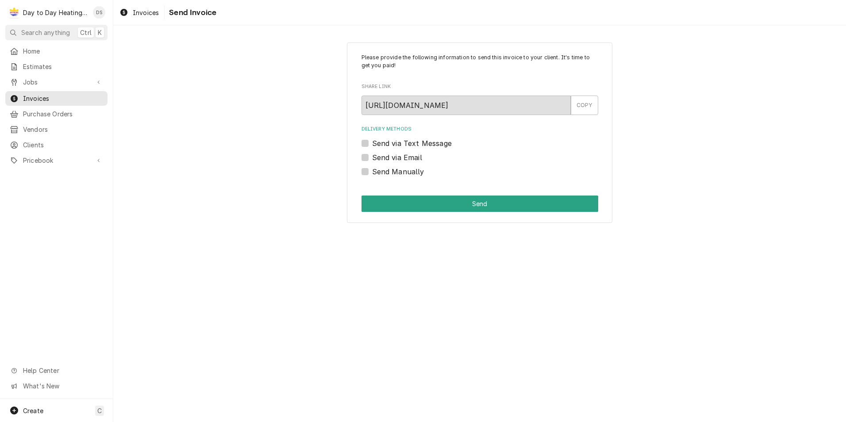
click at [409, 158] on label "Send via Email" at bounding box center [397, 157] width 50 height 11
click at [409, 158] on input "Send via Email" at bounding box center [490, 161] width 237 height 19
checkbox input "true"
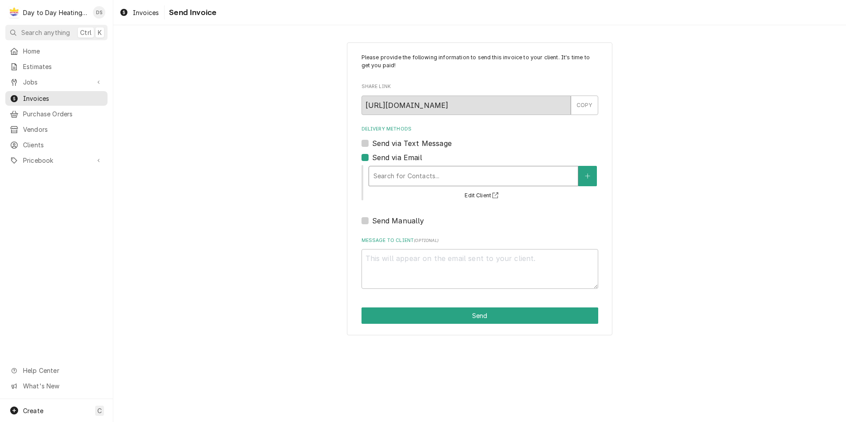
click at [411, 172] on div "Delivery Methods" at bounding box center [473, 176] width 200 height 16
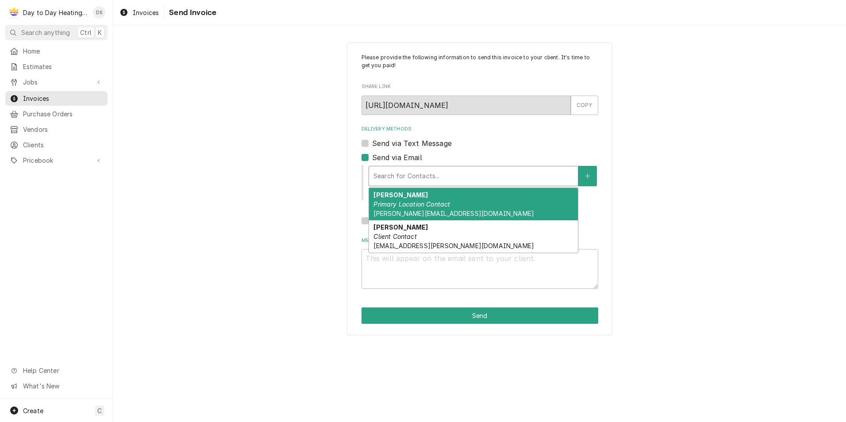
click at [415, 205] on em "Primary Location Contact" at bounding box center [411, 204] width 77 height 8
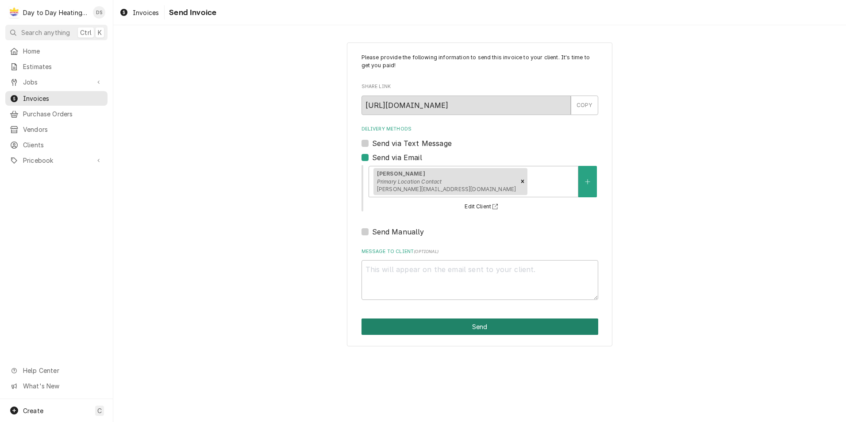
click at [491, 330] on button "Send" at bounding box center [480, 327] width 237 height 16
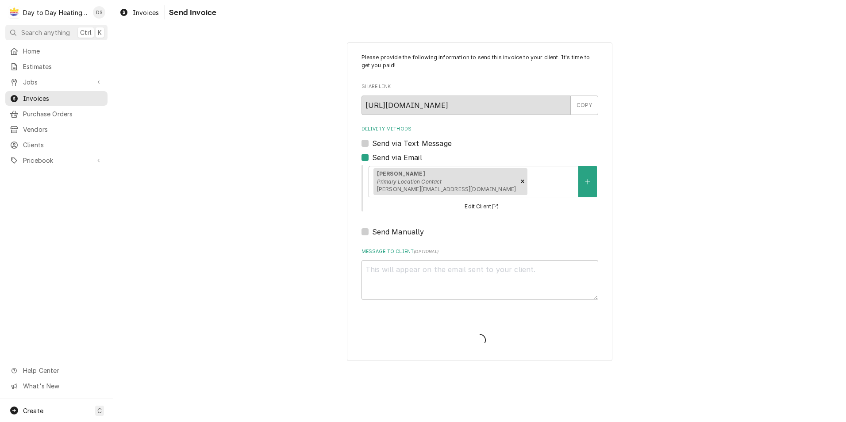
type textarea "x"
